Goal: Task Accomplishment & Management: Use online tool/utility

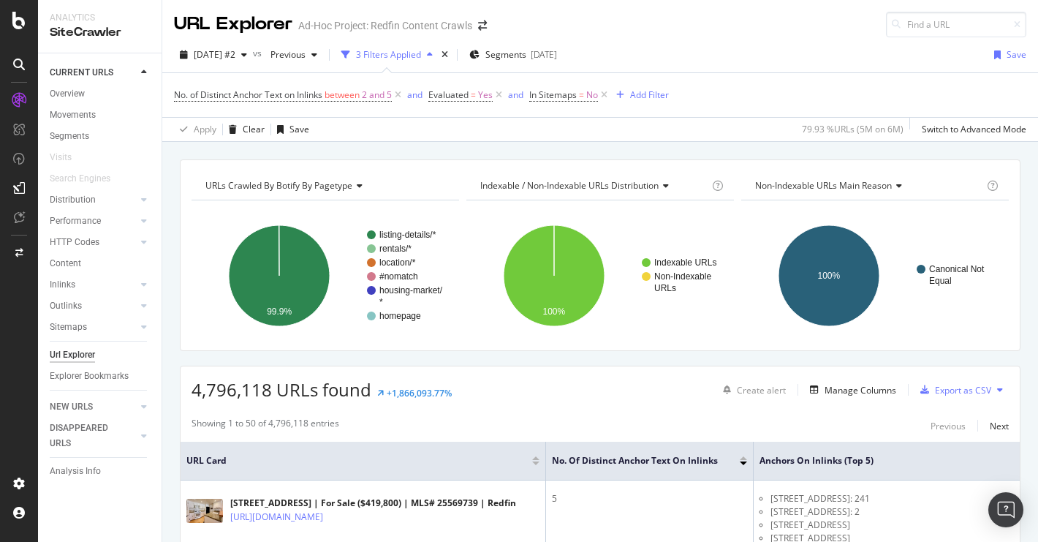
scroll to position [211, 0]
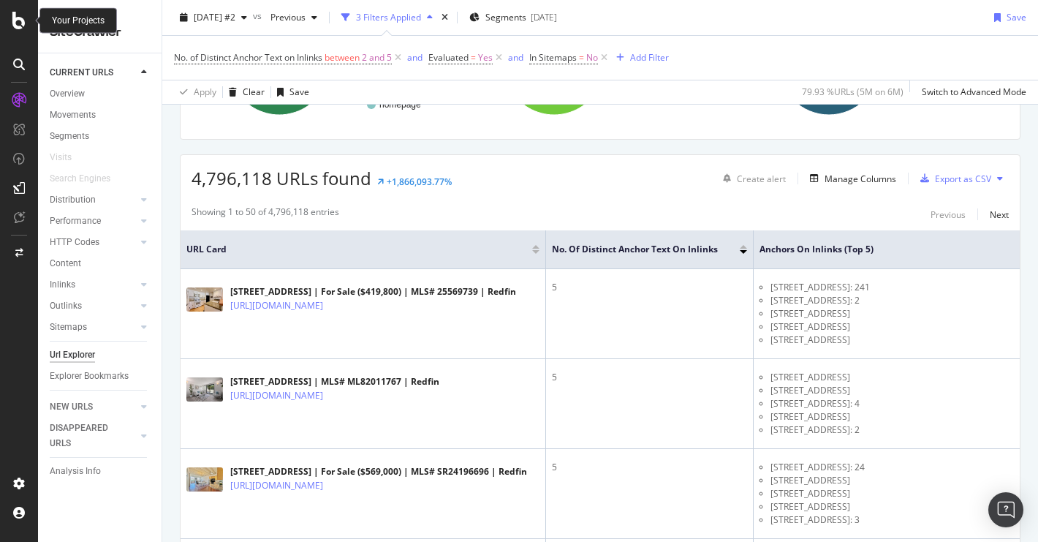
click at [18, 25] on icon at bounding box center [18, 21] width 13 height 18
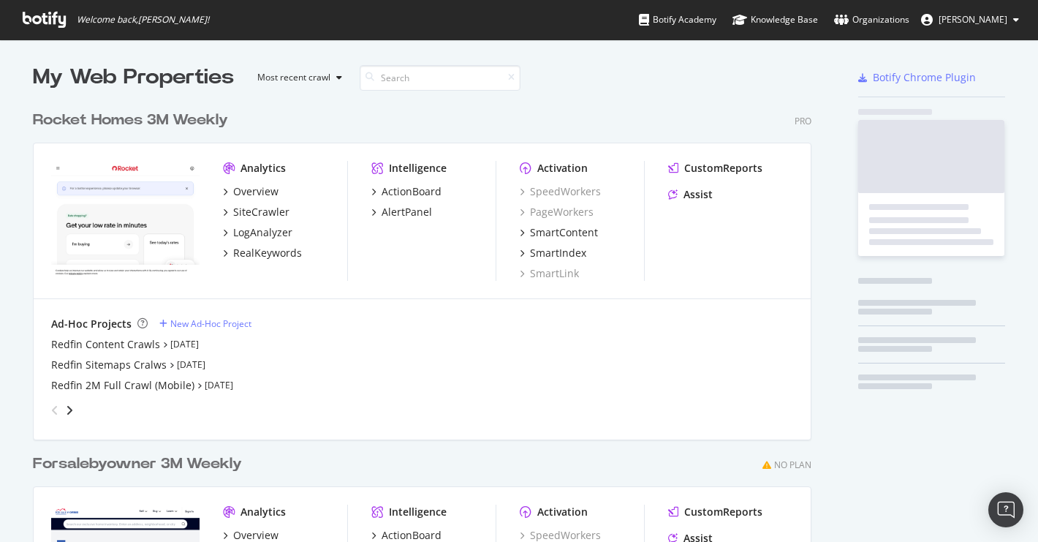
scroll to position [542, 1038]
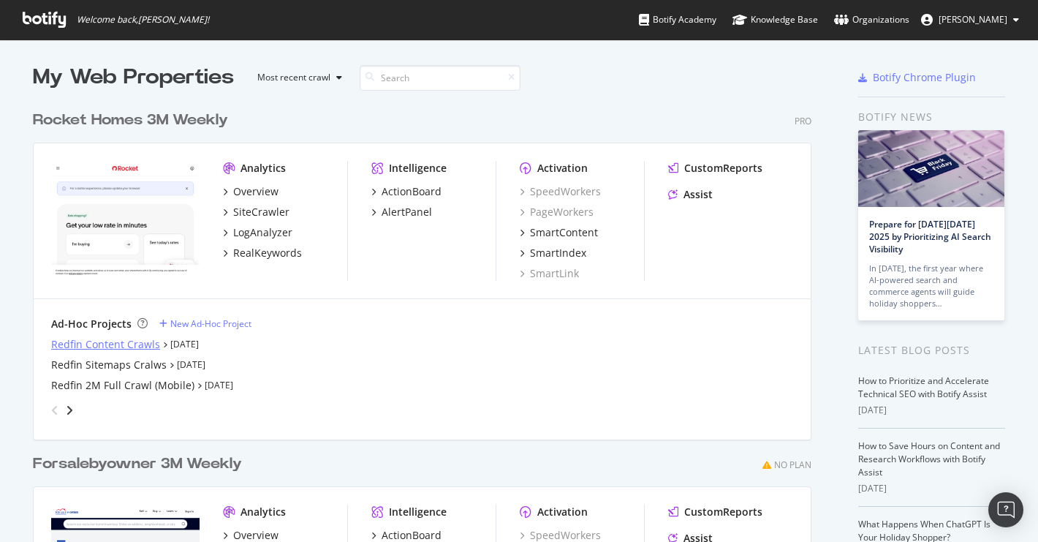
click at [132, 346] on div "Redfin Content Crawls" at bounding box center [105, 344] width 109 height 15
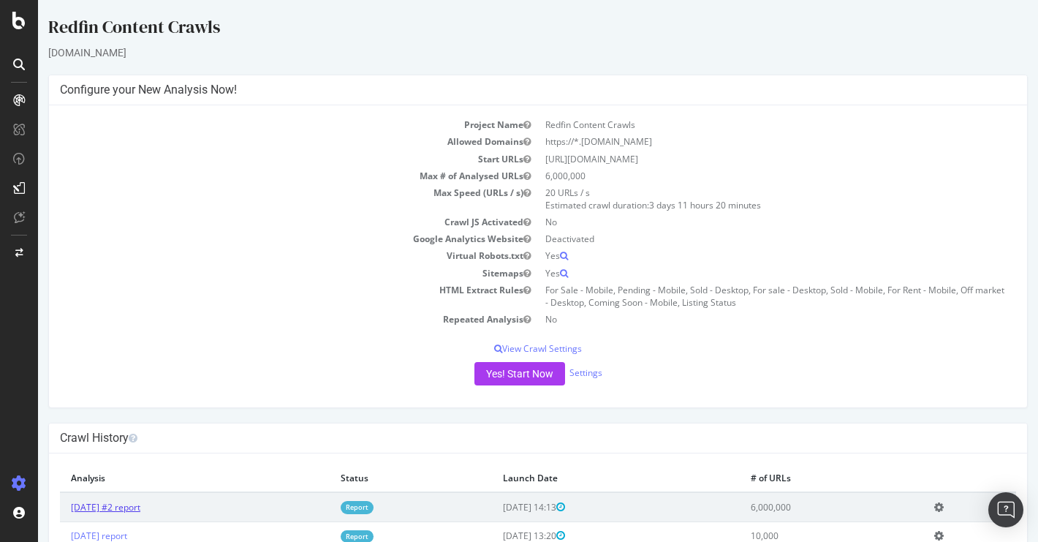
click at [140, 503] on link "[DATE] #2 report" at bounding box center [105, 507] width 69 height 12
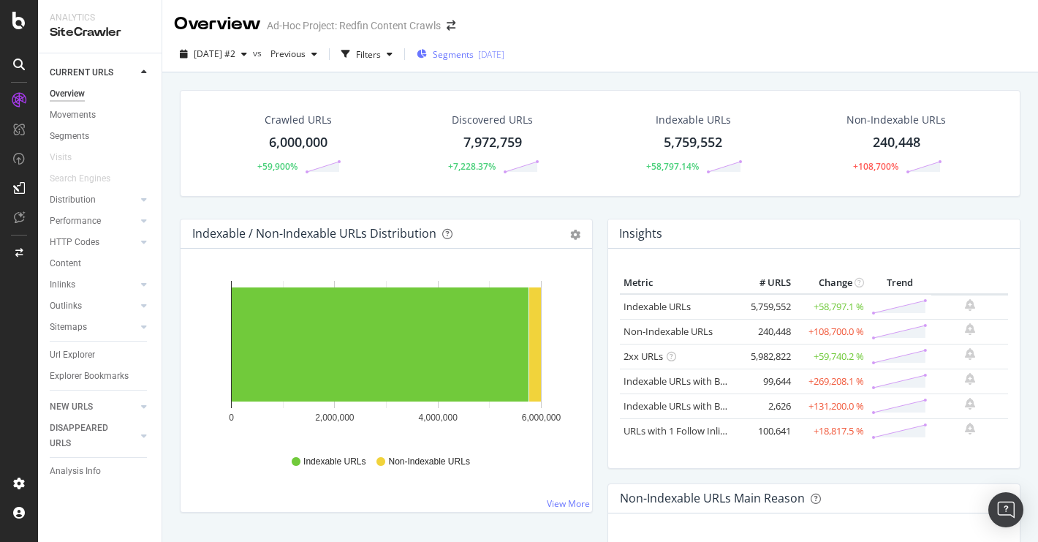
click at [474, 51] on span "Segments" at bounding box center [453, 54] width 41 height 12
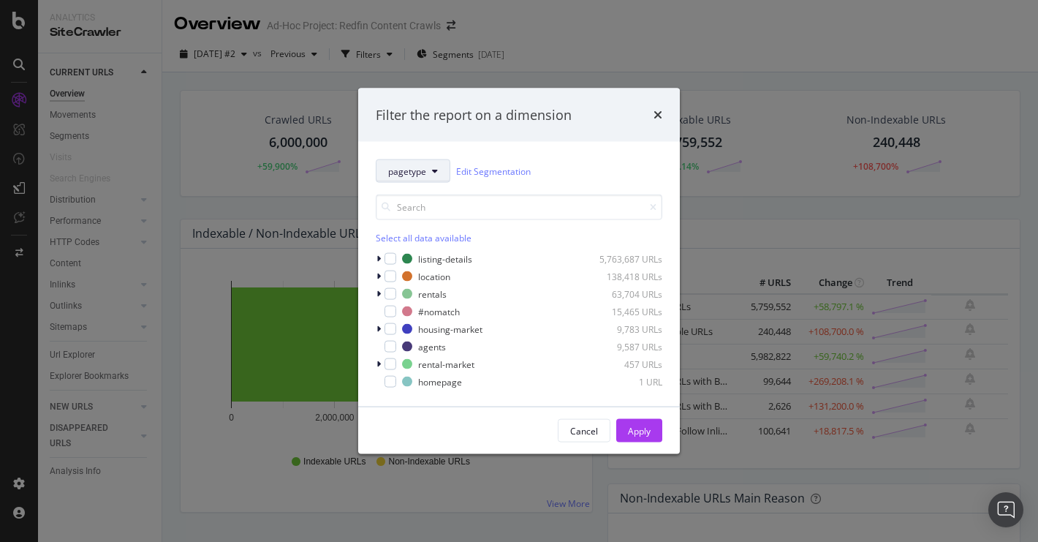
click at [435, 164] on button "pagetype" at bounding box center [413, 170] width 75 height 23
click at [434, 173] on icon "modal" at bounding box center [435, 171] width 6 height 9
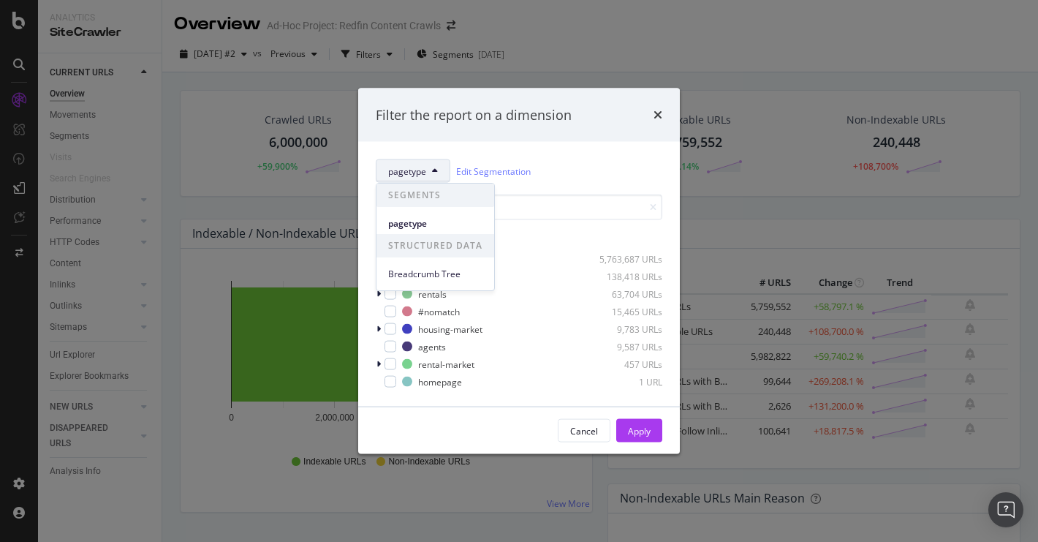
click at [434, 173] on icon "modal" at bounding box center [435, 171] width 6 height 9
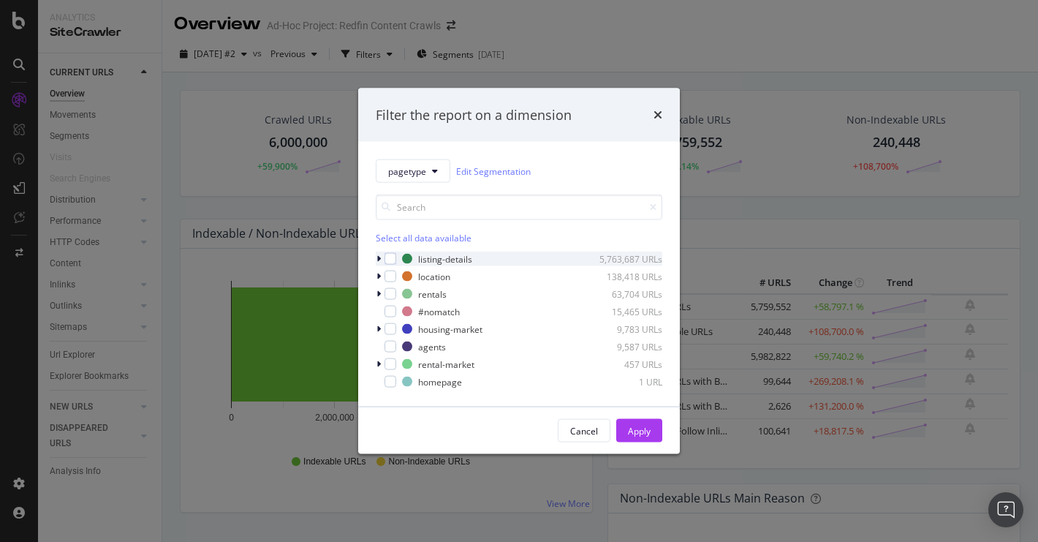
click at [378, 260] on icon "modal" at bounding box center [378, 258] width 4 height 9
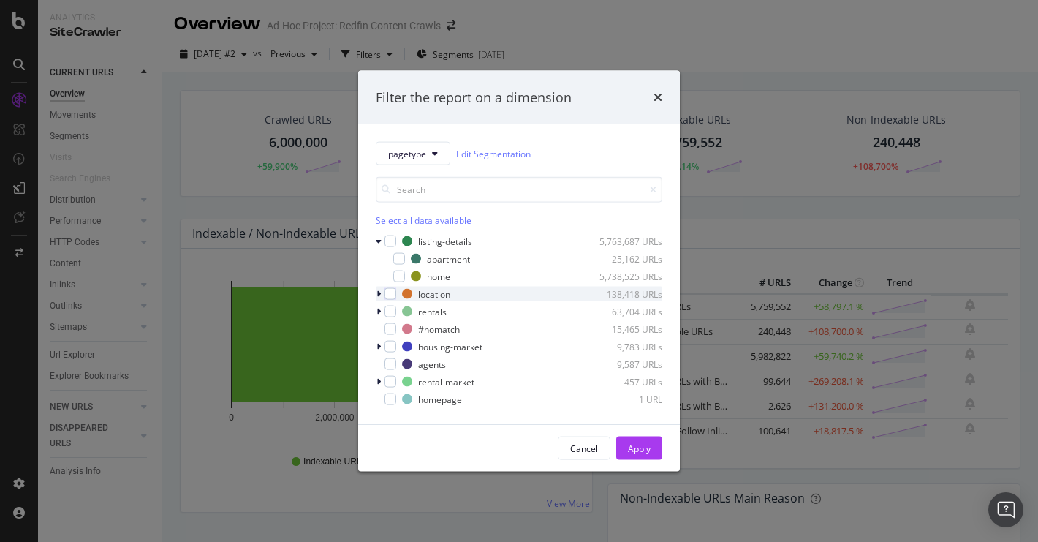
click at [380, 293] on icon "modal" at bounding box center [378, 294] width 4 height 9
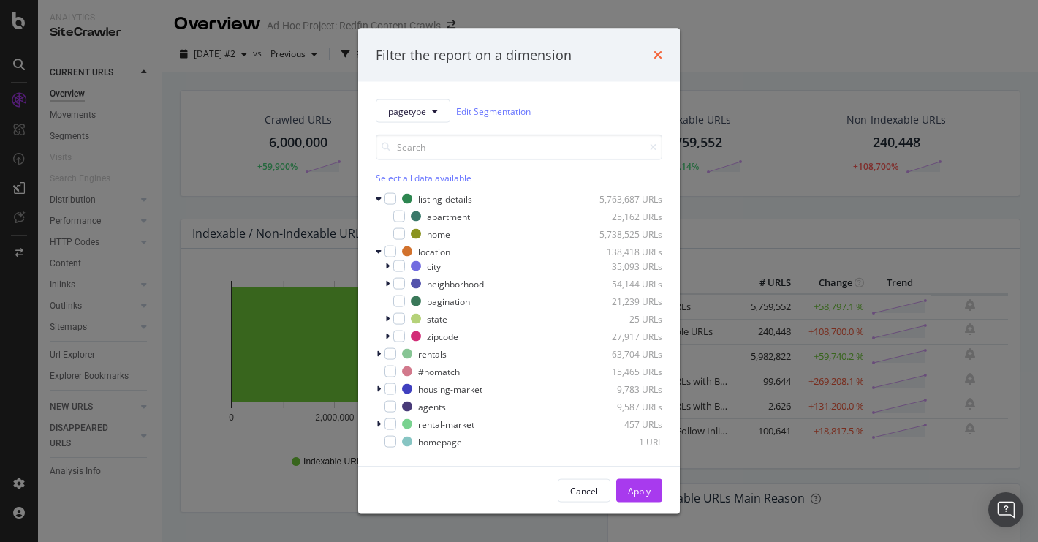
click at [656, 55] on icon "times" at bounding box center [658, 55] width 9 height 12
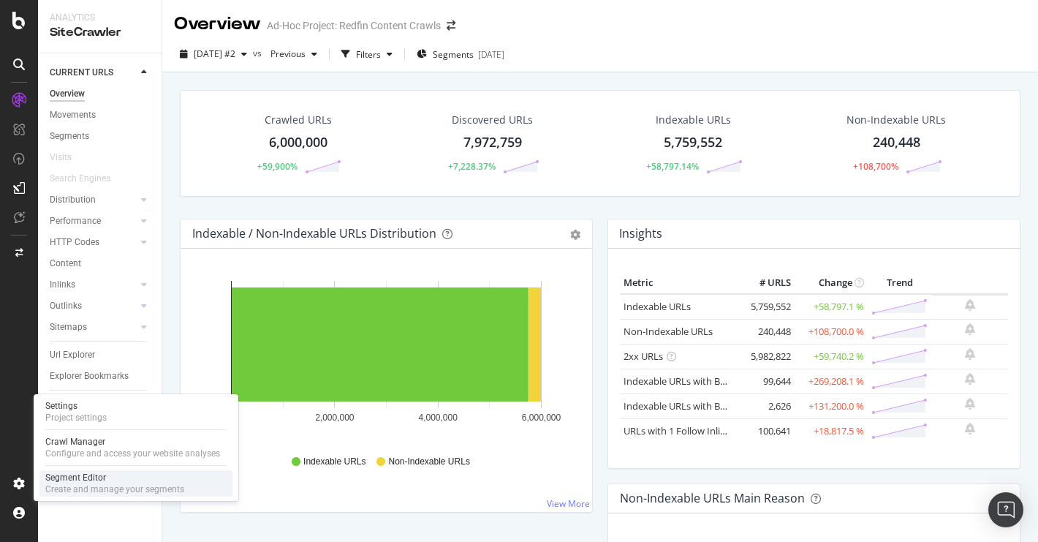
click at [70, 477] on div "Segment Editor" at bounding box center [114, 478] width 139 height 12
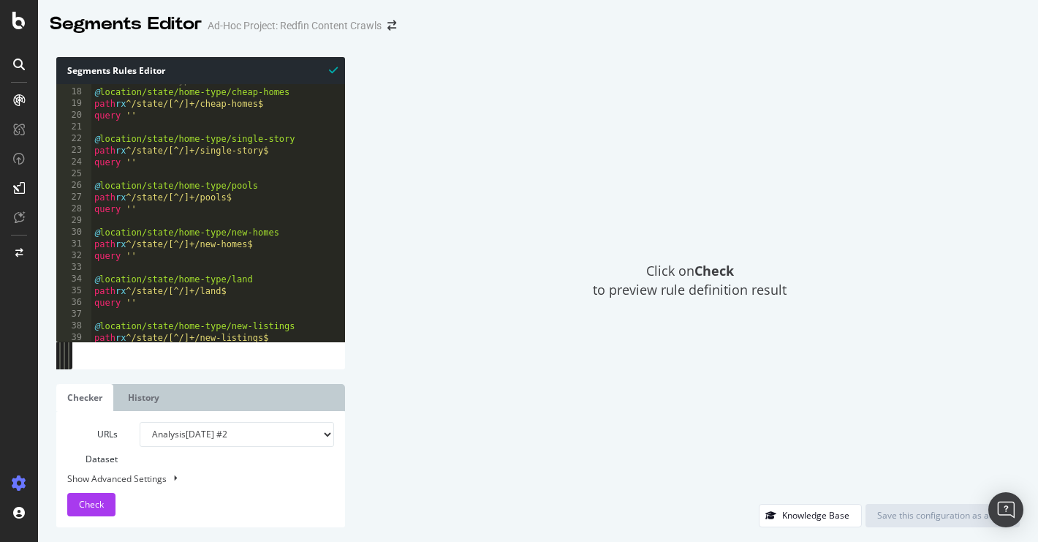
scroll to position [197, 0]
click at [23, 63] on icon at bounding box center [19, 64] width 12 height 12
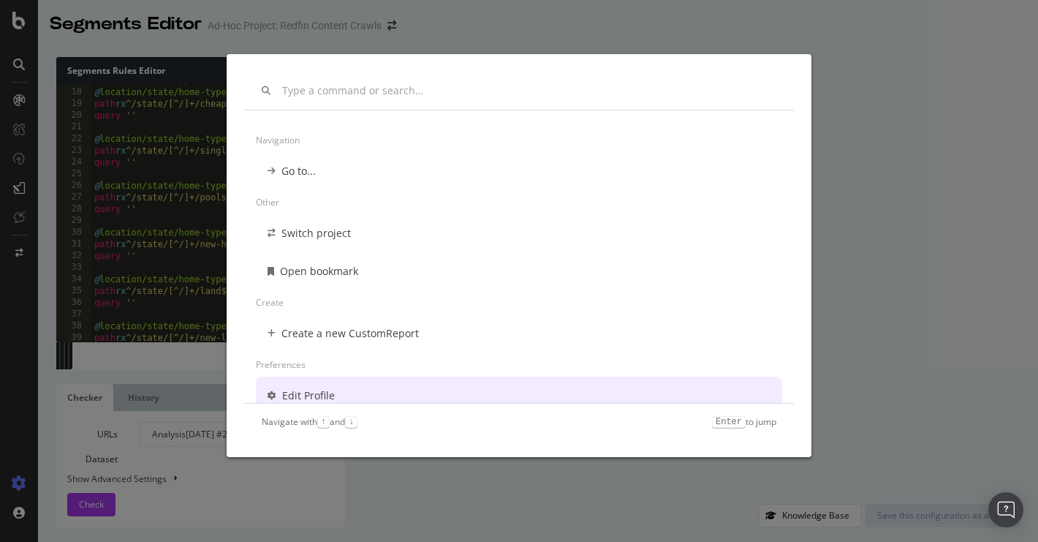
scroll to position [12, 0]
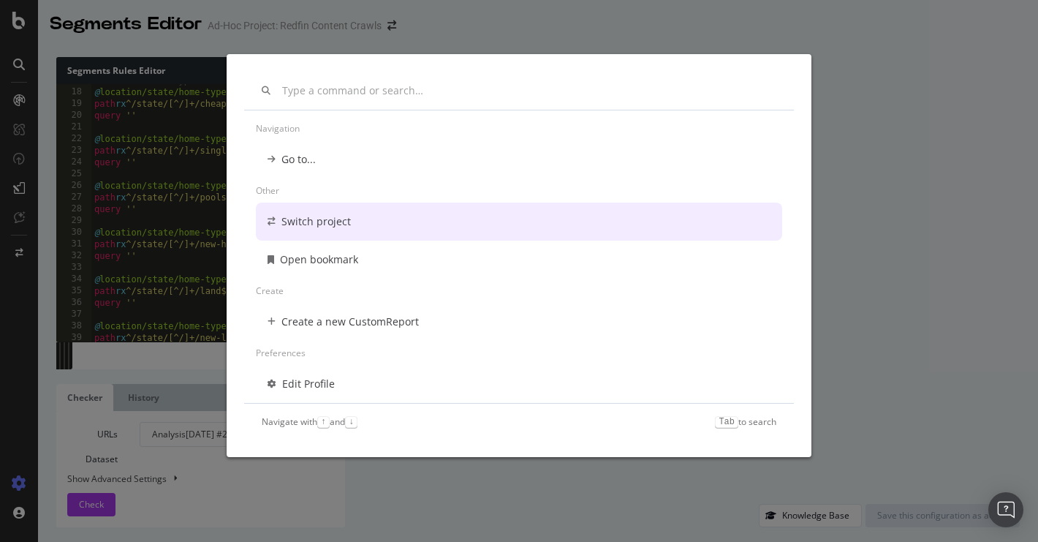
click at [205, 31] on div "Navigation Go to... Other Switch project Open bookmark Create Create a new Cust…" at bounding box center [519, 271] width 1038 height 542
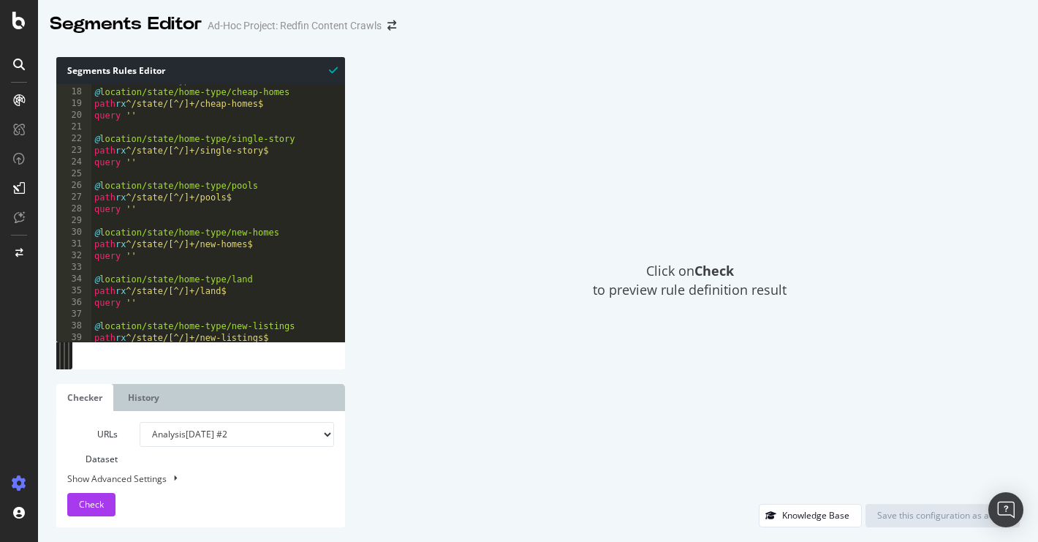
click at [18, 30] on div at bounding box center [19, 271] width 38 height 542
click at [17, 22] on icon at bounding box center [18, 21] width 13 height 18
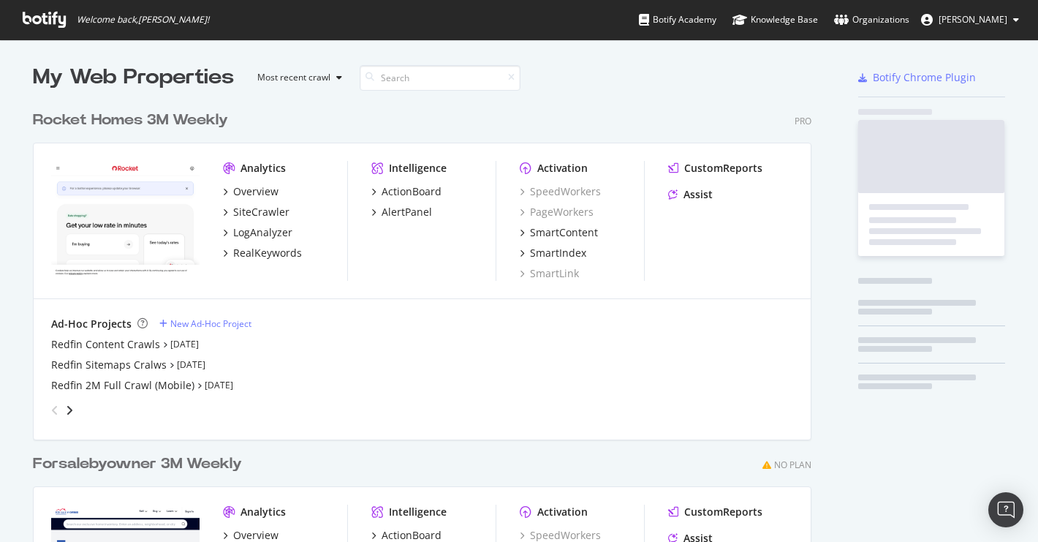
scroll to position [542, 1038]
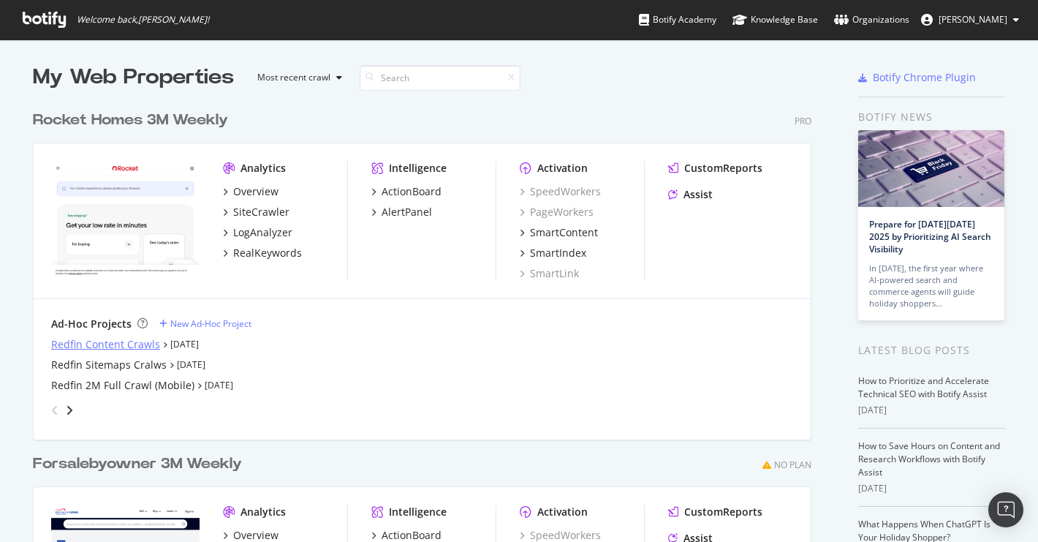
click at [89, 339] on div "Redfin Content Crawls" at bounding box center [105, 344] width 109 height 15
